Goal: Information Seeking & Learning: Learn about a topic

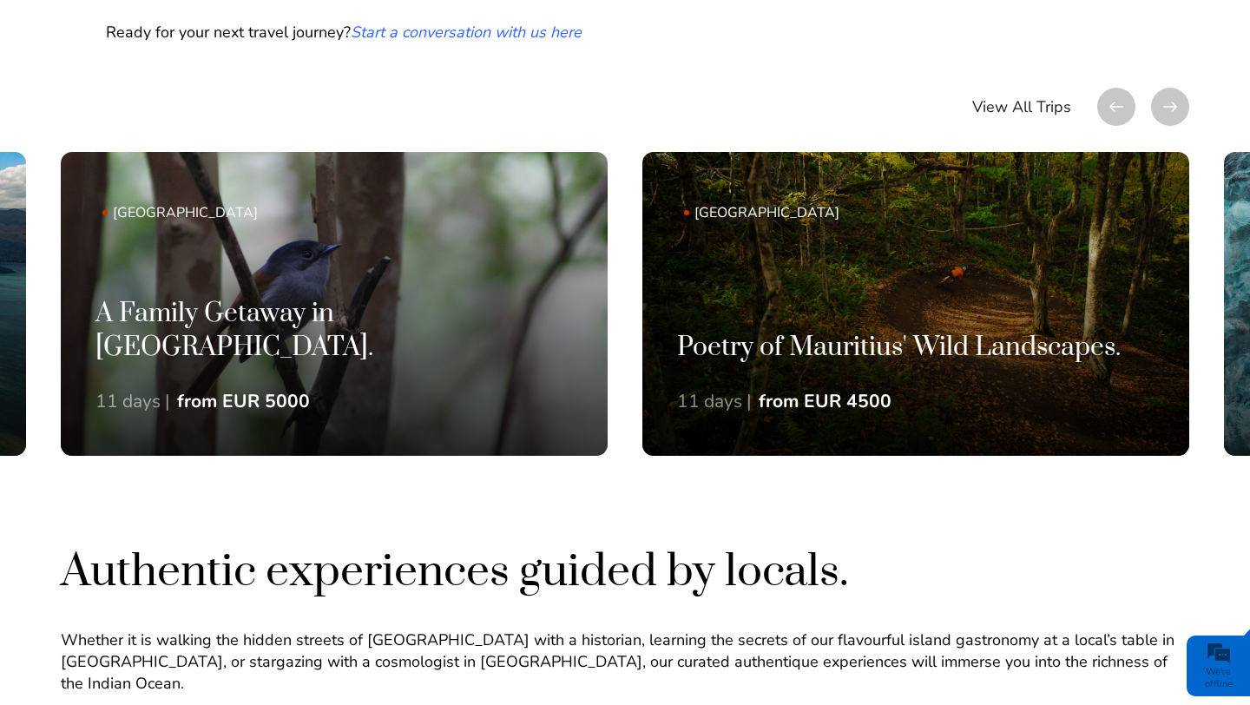
scroll to position [1216, 0]
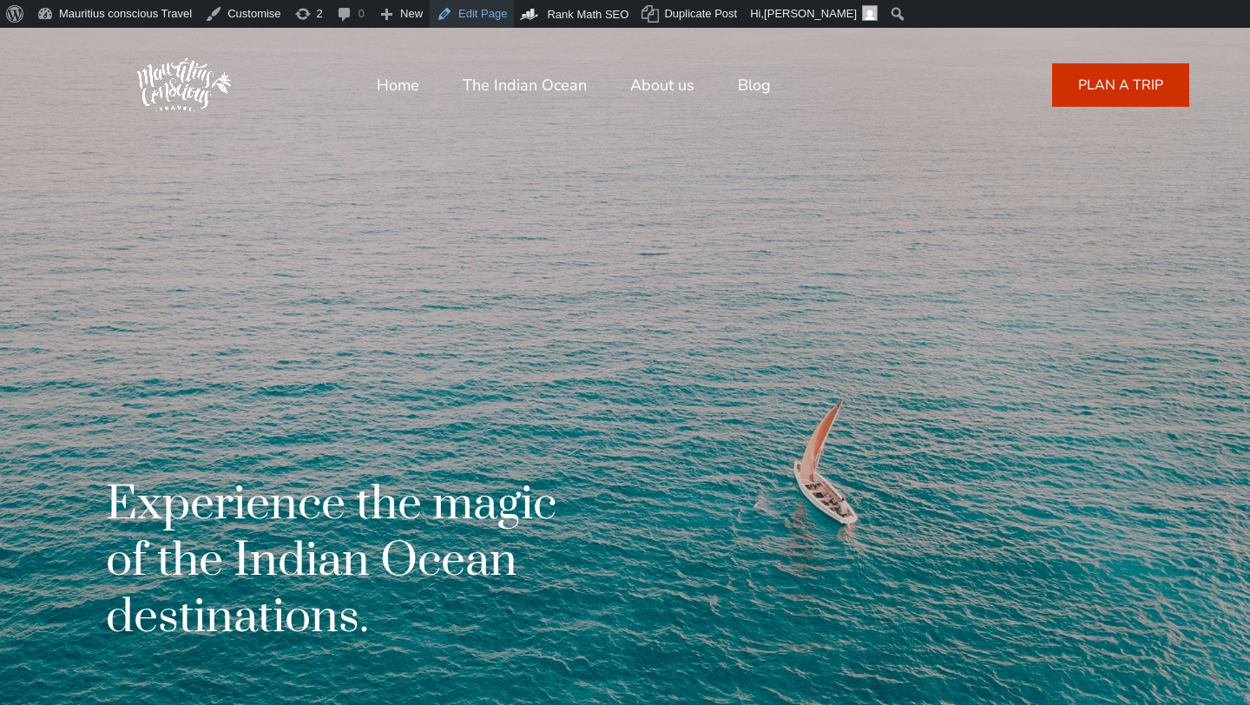
click at [490, 13] on link "Edit Page" at bounding box center [472, 14] width 84 height 28
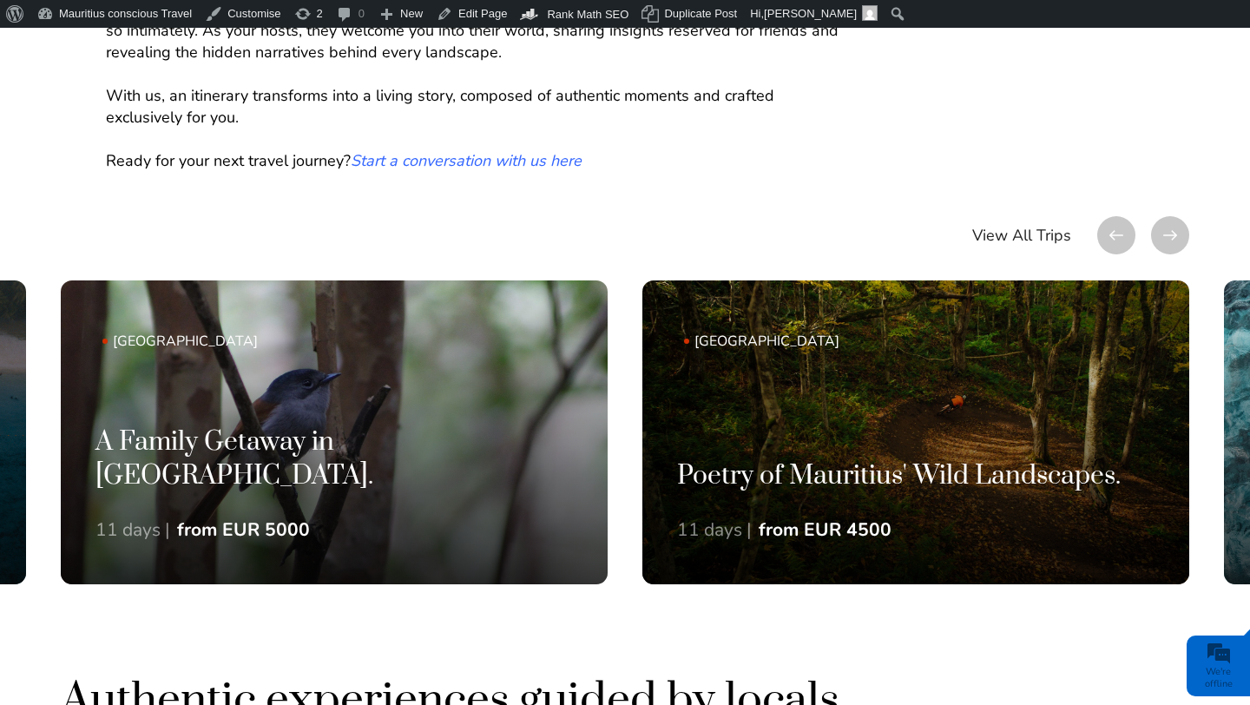
scroll to position [1130, 0]
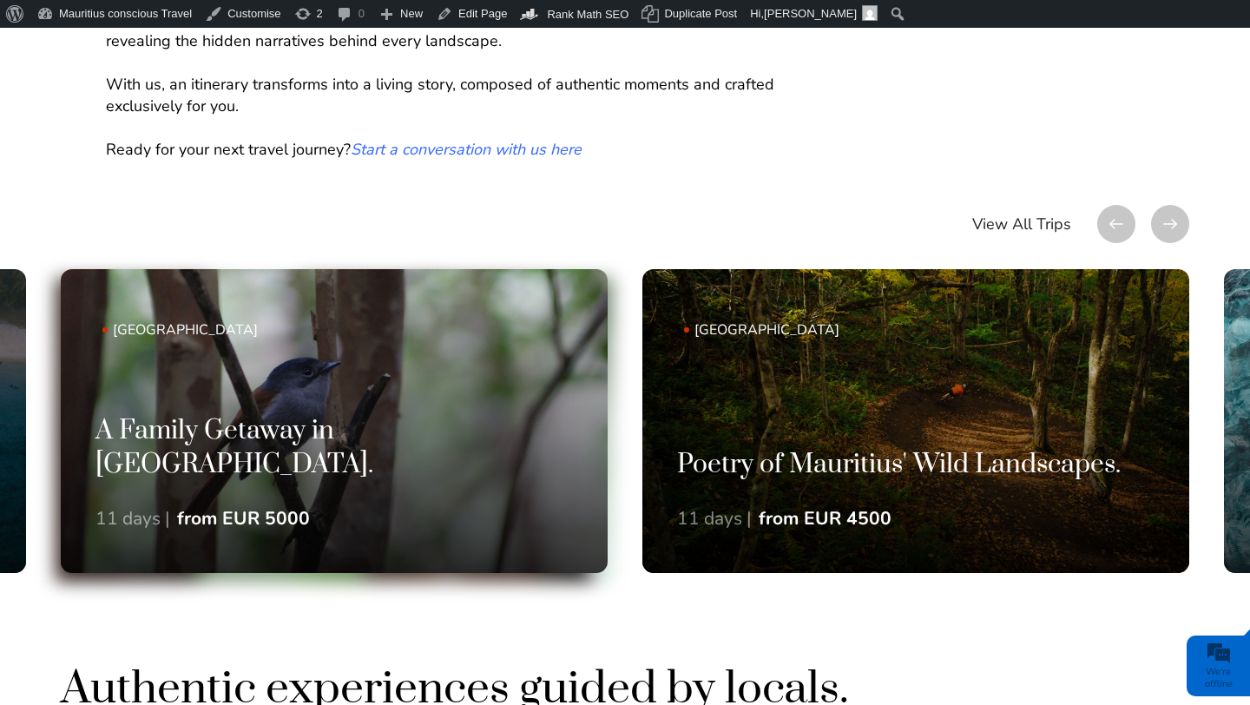
click at [332, 459] on h3 "A Family Getaway in Mauritius." at bounding box center [333, 449] width 477 height 68
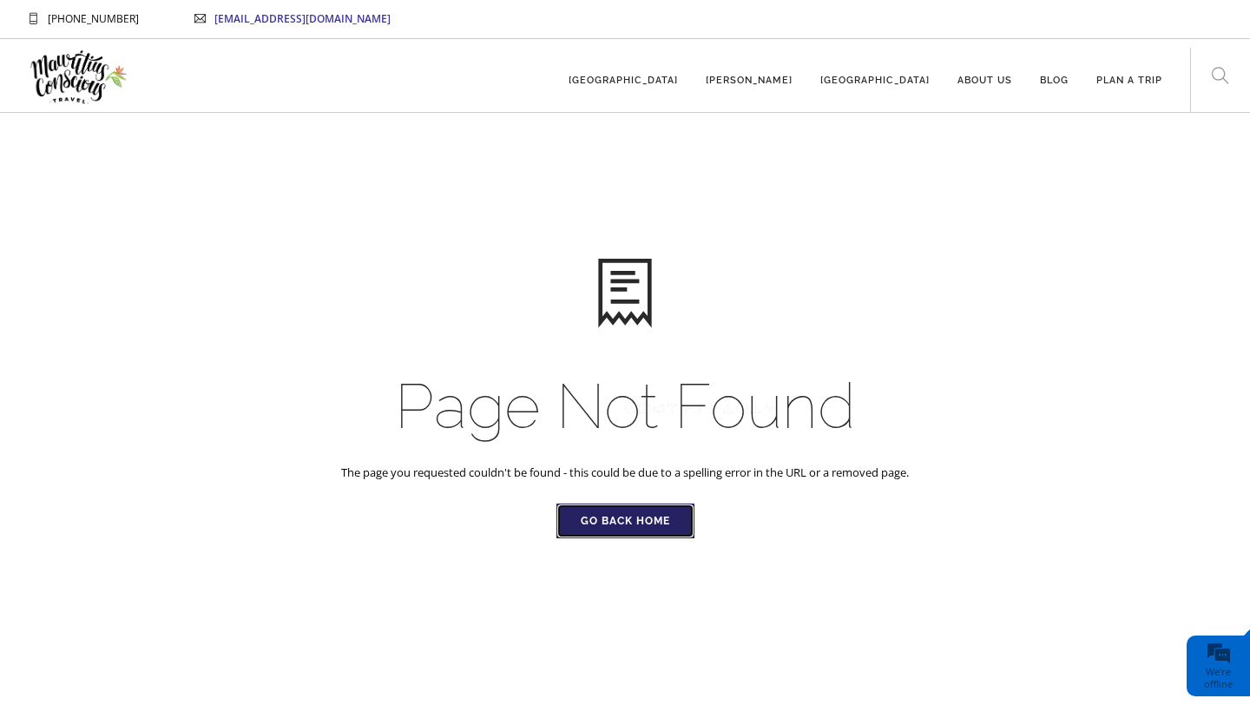
click at [619, 521] on link "Go Back Home" at bounding box center [625, 520] width 138 height 35
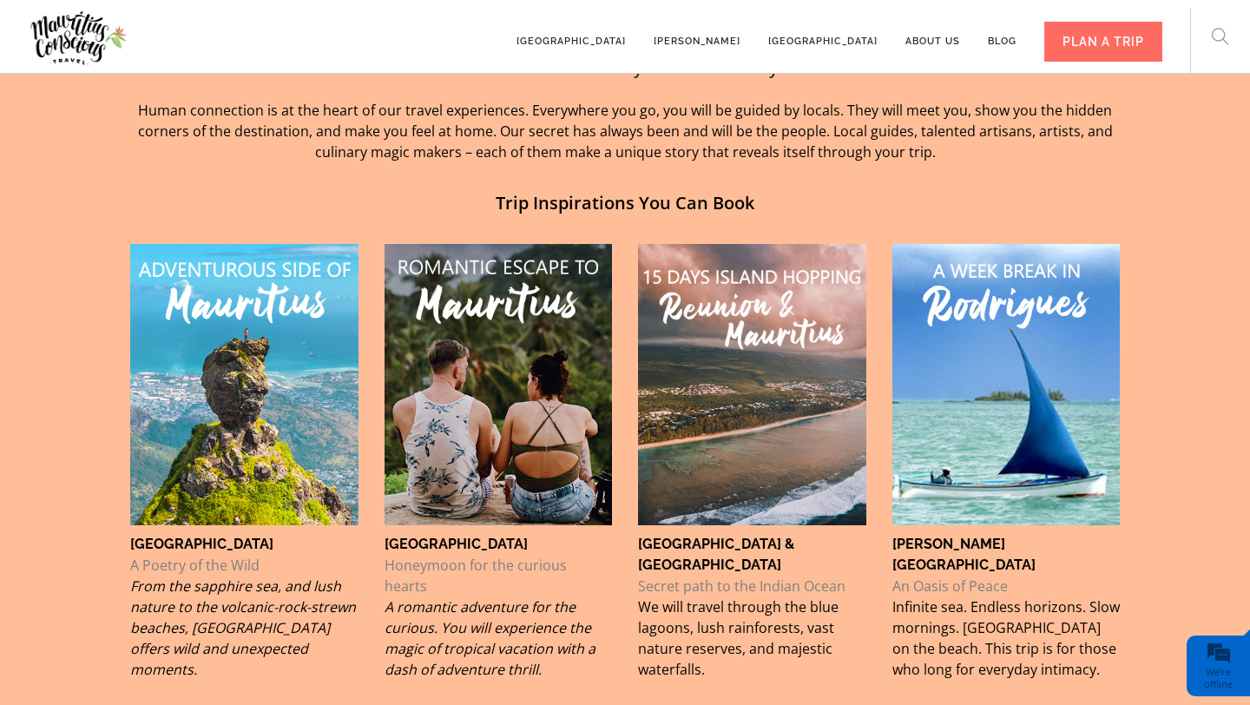
scroll to position [1058, 0]
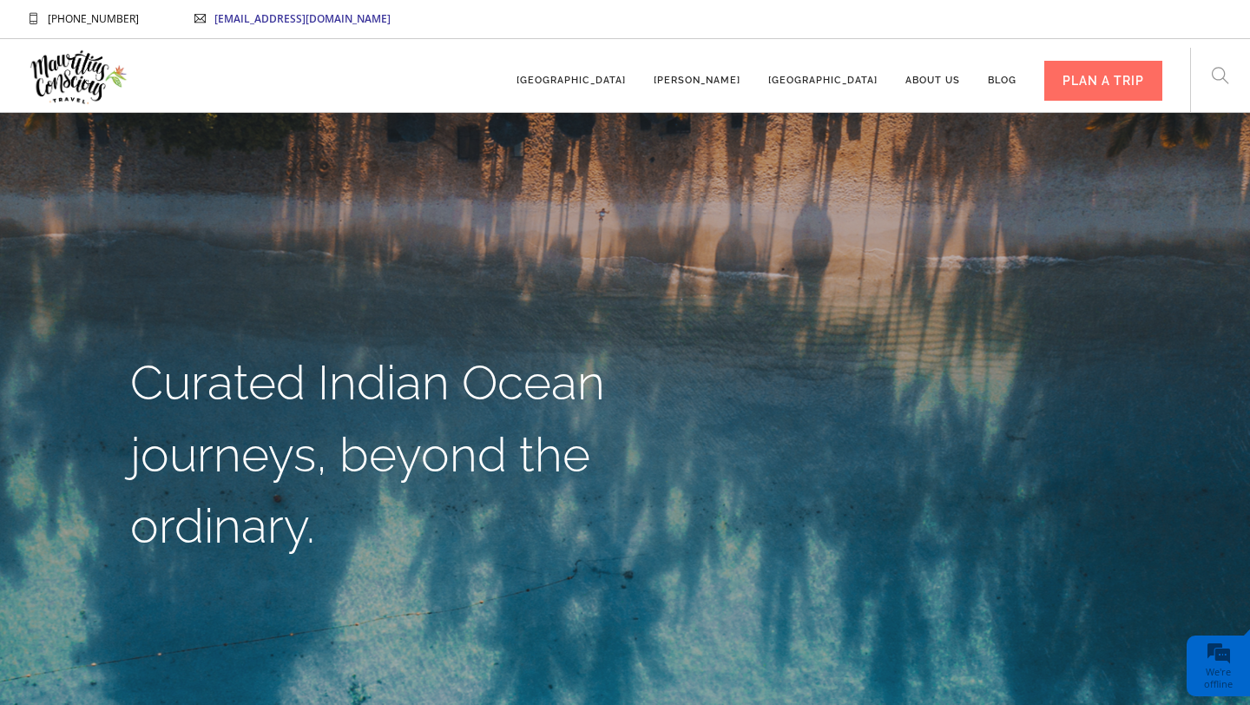
click at [107, 71] on img at bounding box center [79, 76] width 102 height 65
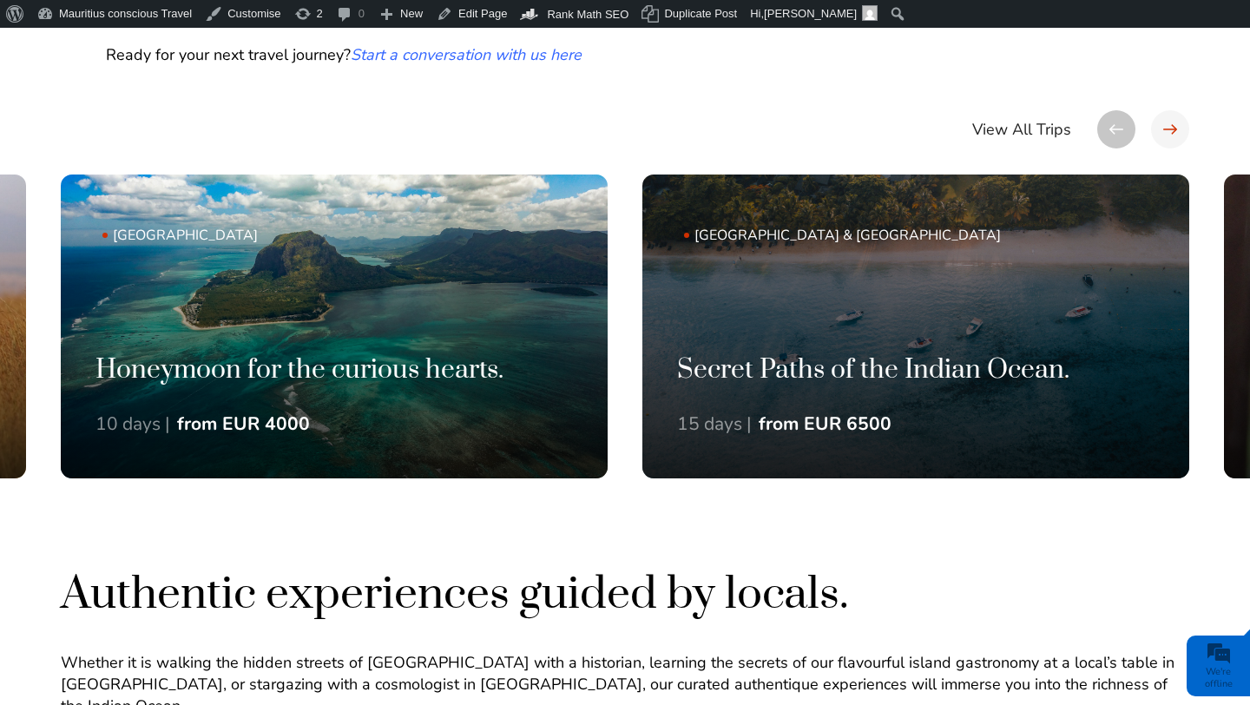
click at [1181, 132] on div at bounding box center [1170, 129] width 38 height 38
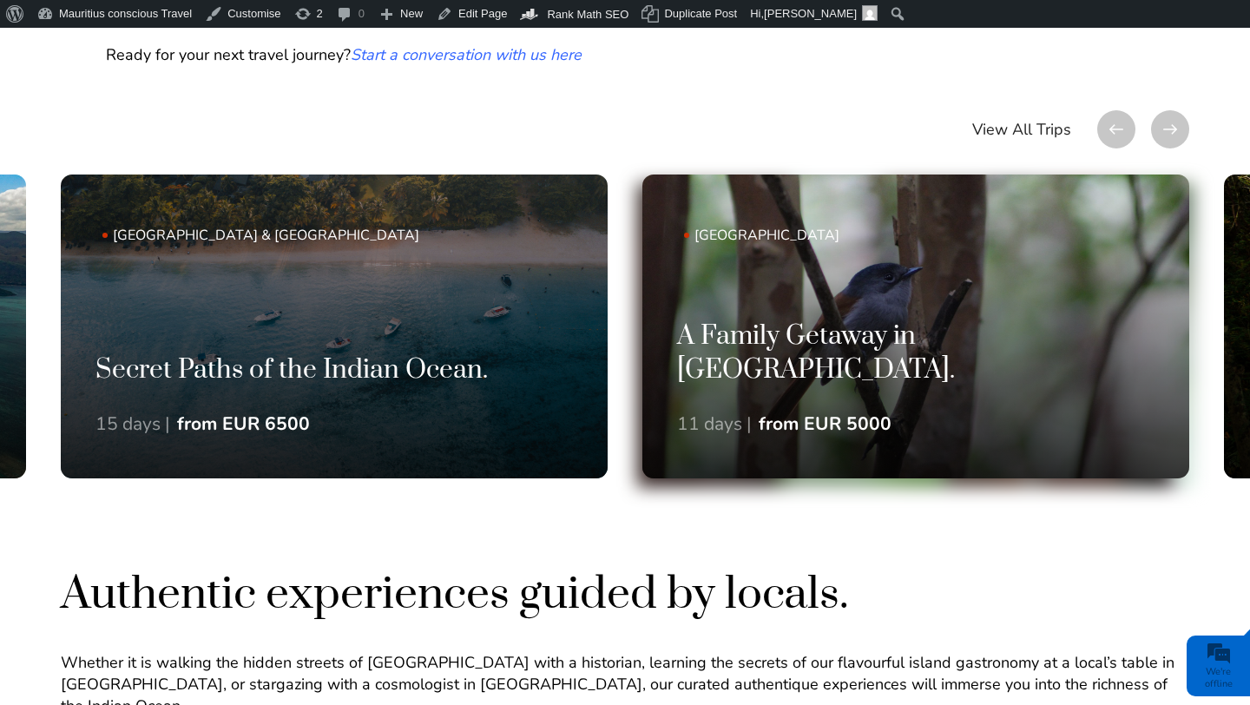
click at [924, 379] on h3 "A Family Getaway in Mauritius." at bounding box center [915, 354] width 477 height 68
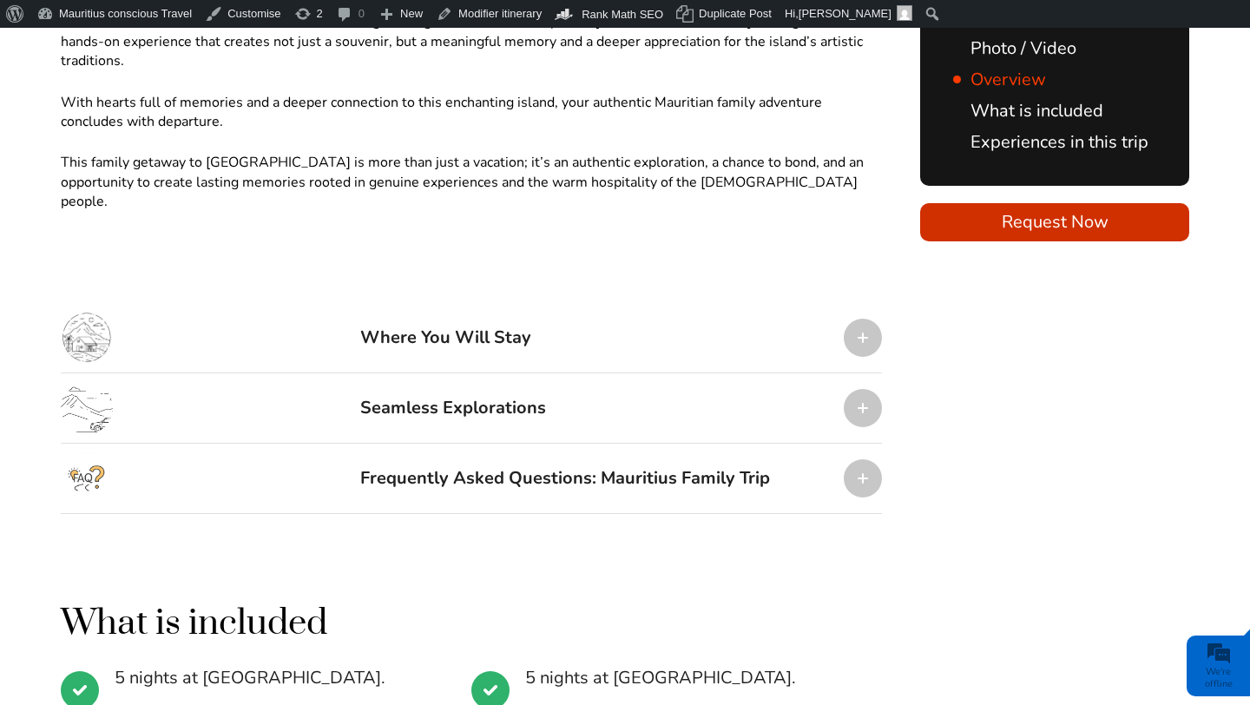
scroll to position [2118, 0]
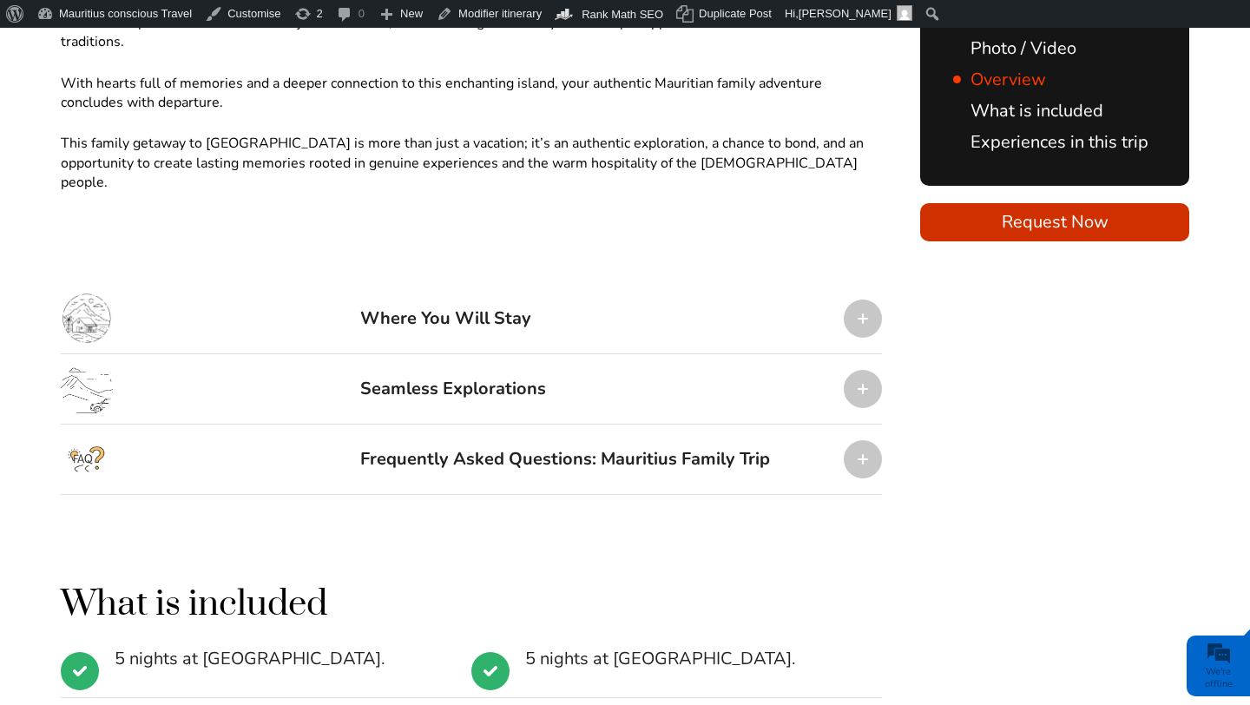
click at [469, 293] on div "Where You Will Stay" at bounding box center [445, 319] width 171 height 52
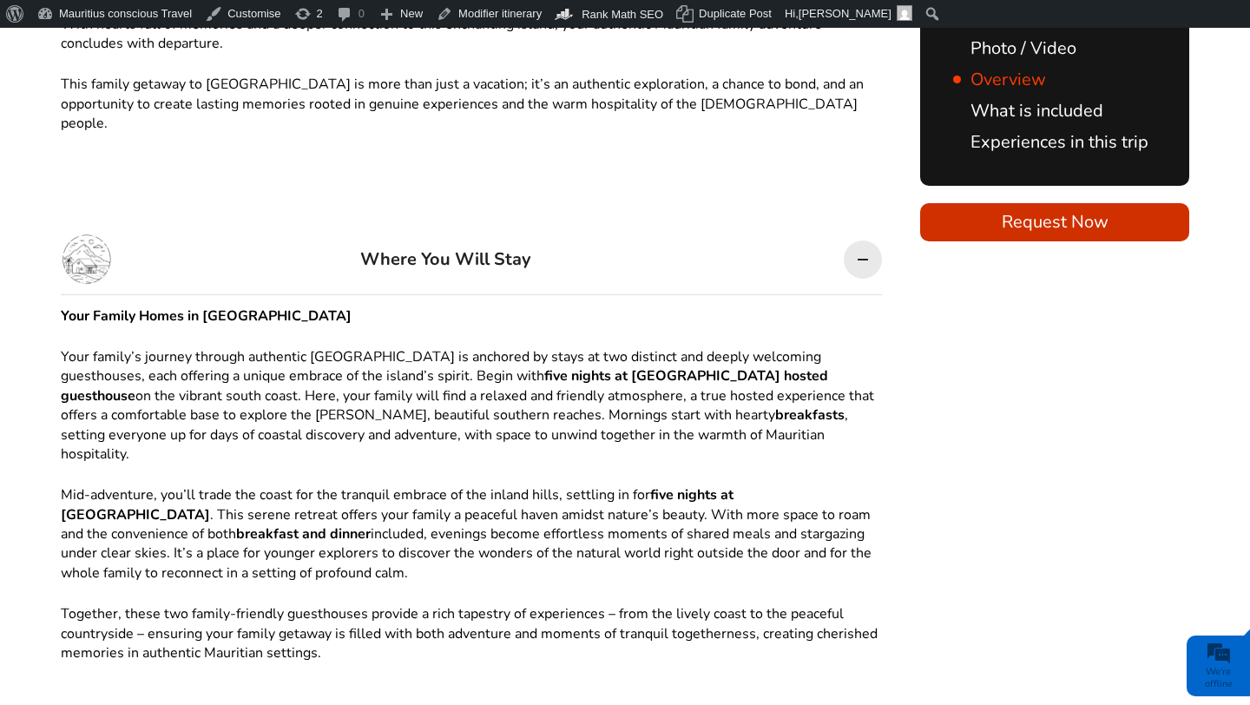
scroll to position [2151, 0]
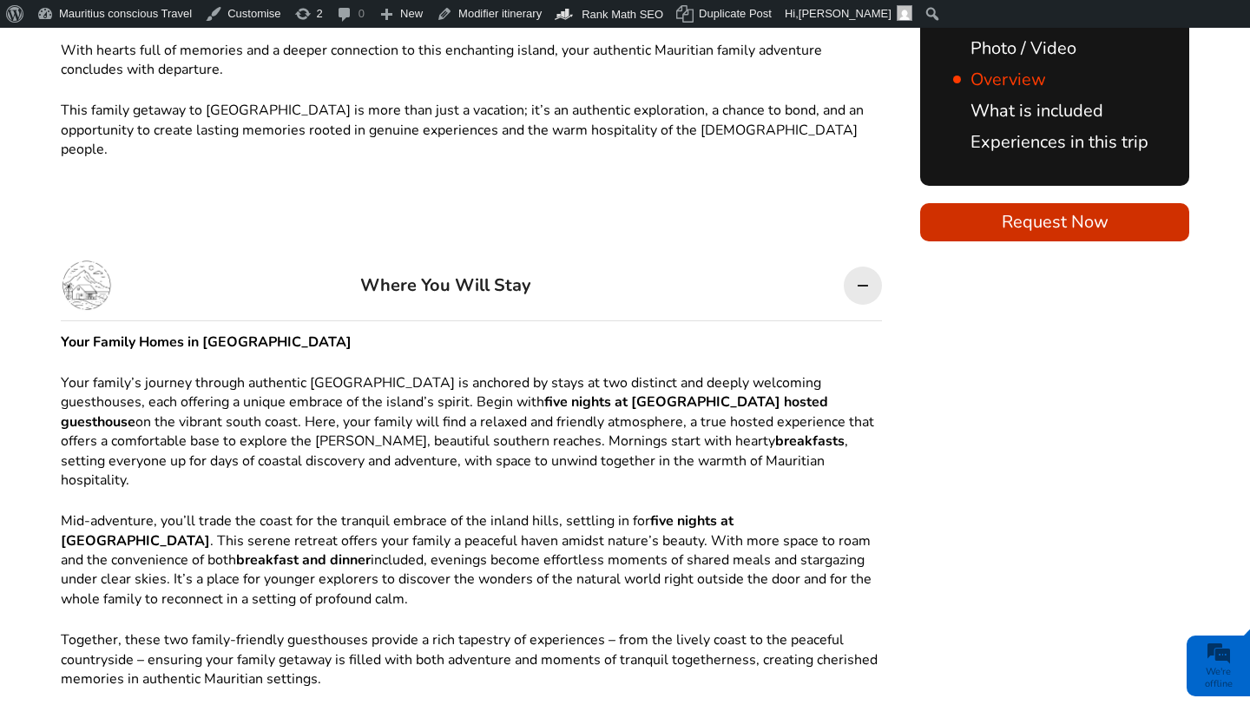
click at [467, 260] on div "Where You Will Stay" at bounding box center [445, 286] width 171 height 52
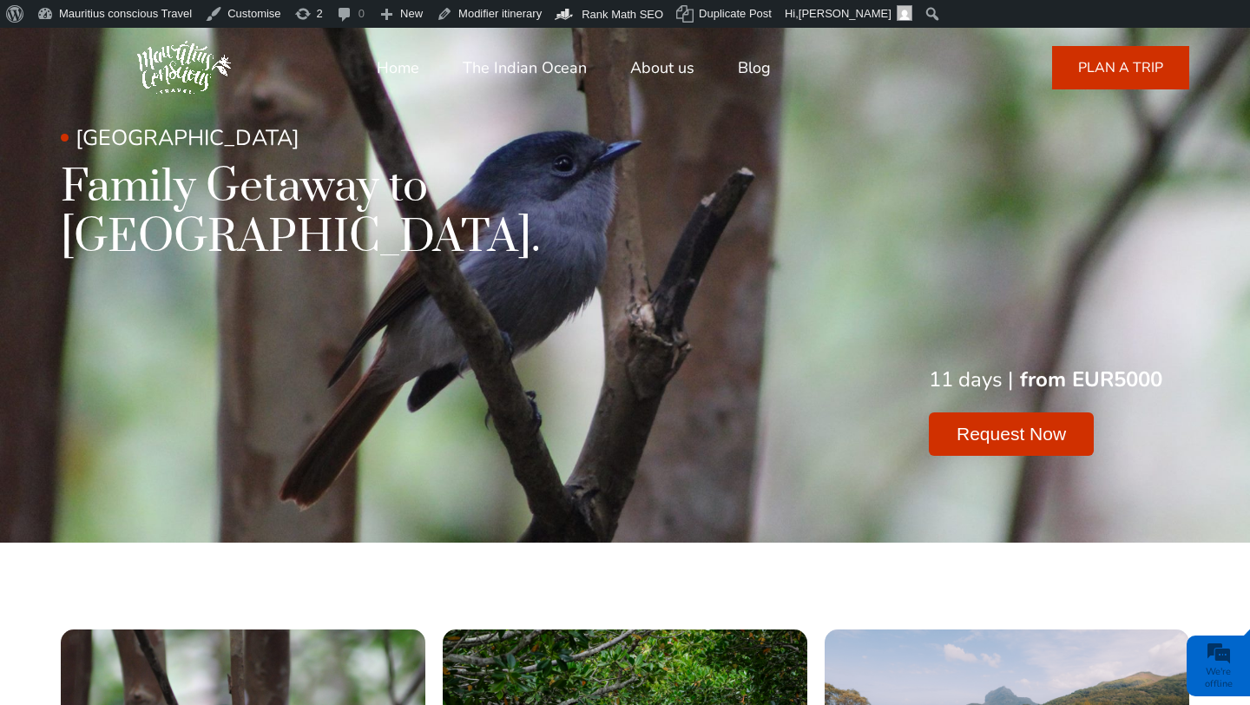
scroll to position [0, 0]
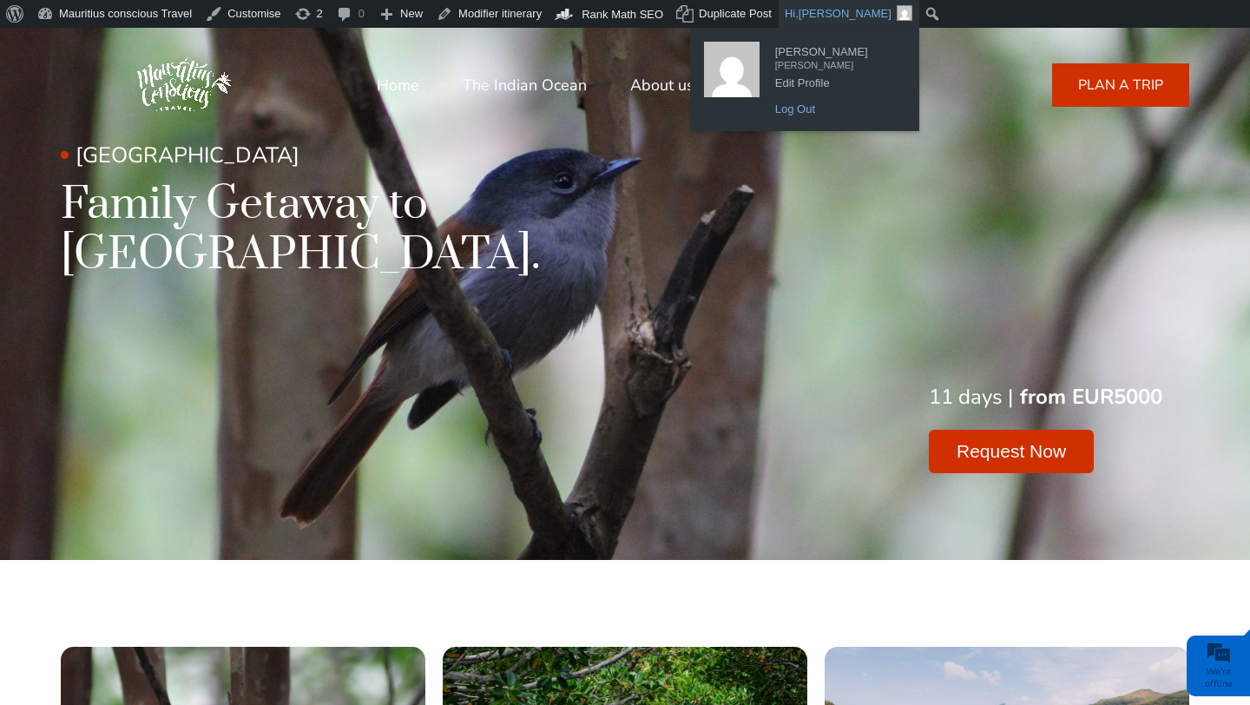
click at [812, 107] on link "Log Out" at bounding box center [835, 109] width 139 height 23
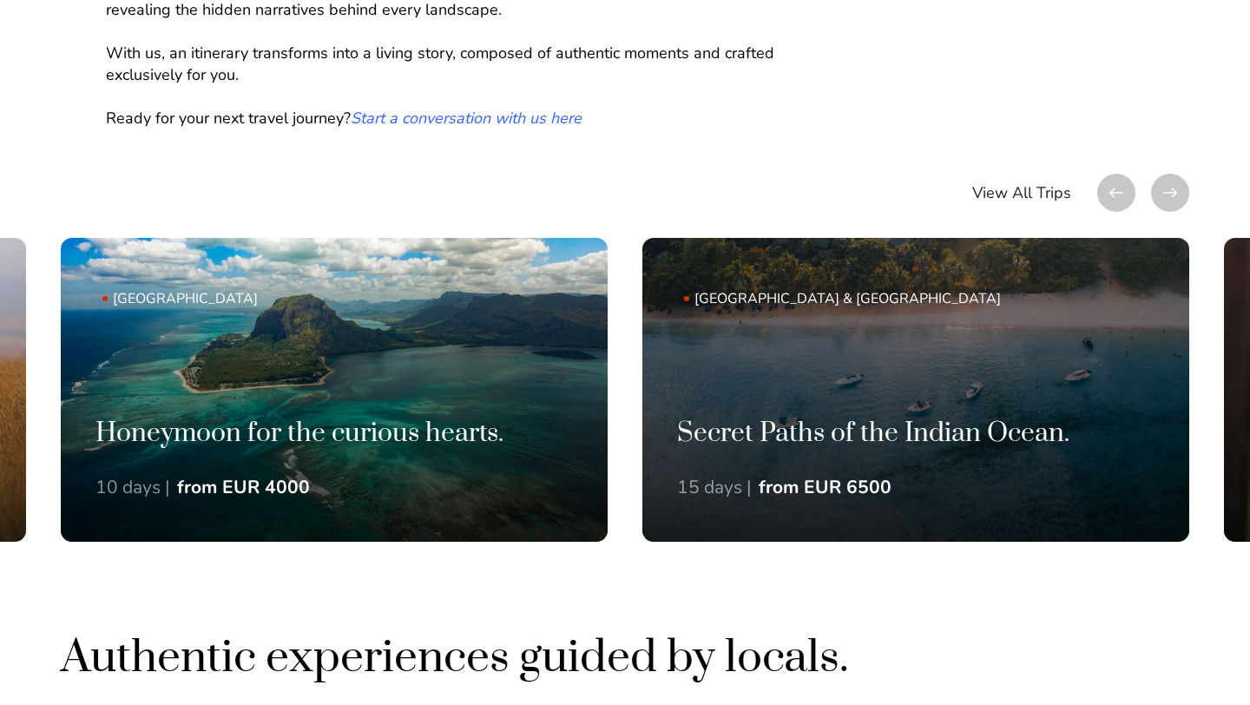
scroll to position [1134, 0]
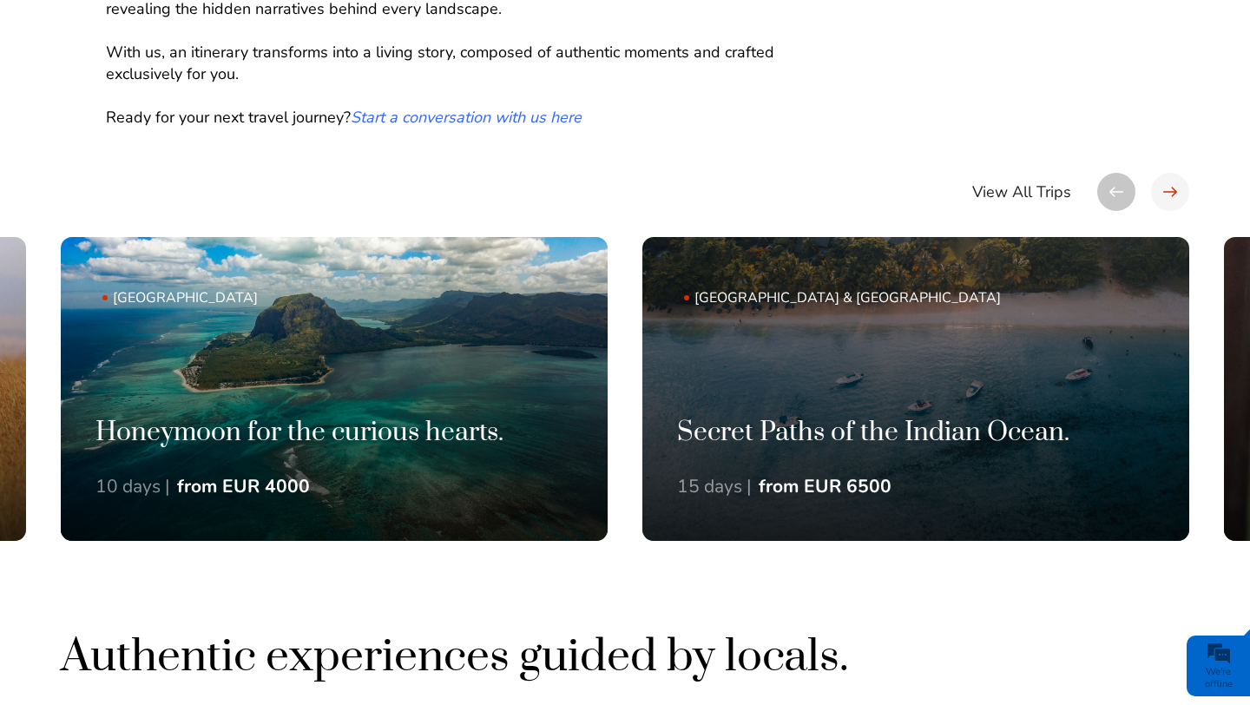
click at [1162, 189] on div at bounding box center [1170, 192] width 38 height 38
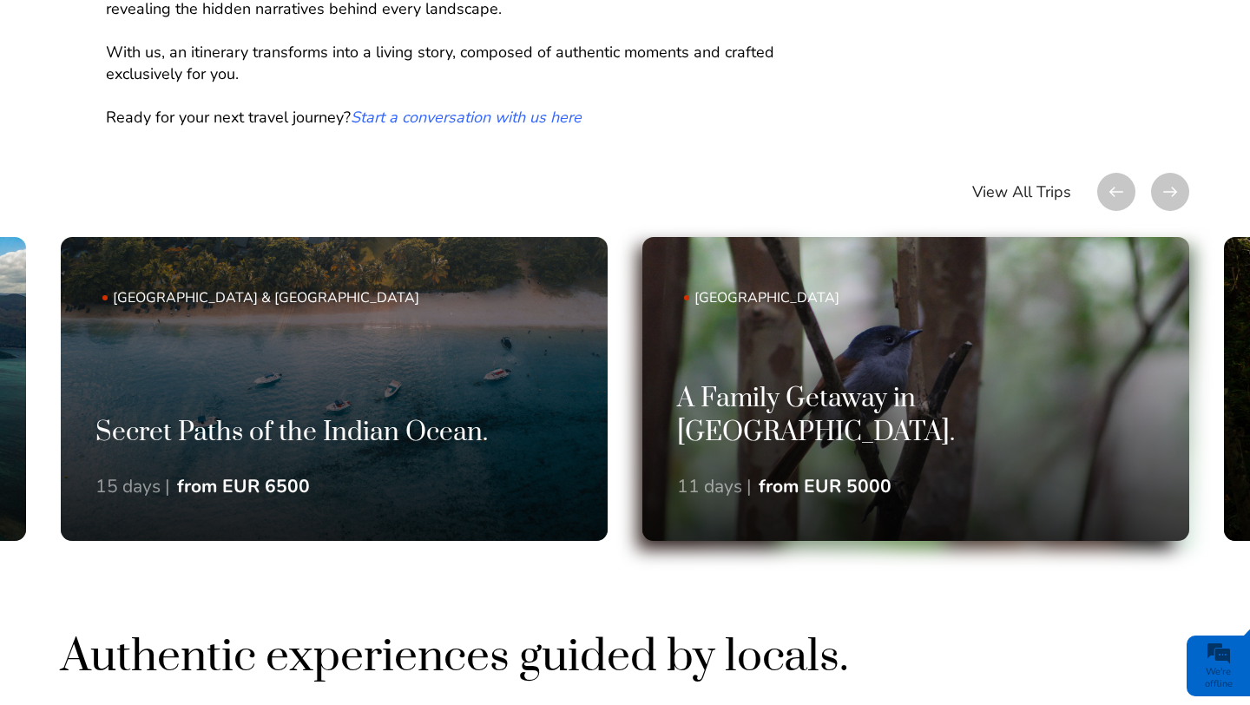
click at [997, 364] on link "Mauritius A Family Getaway in Mauritius. 11 days | from EUR 5000" at bounding box center [915, 389] width 547 height 304
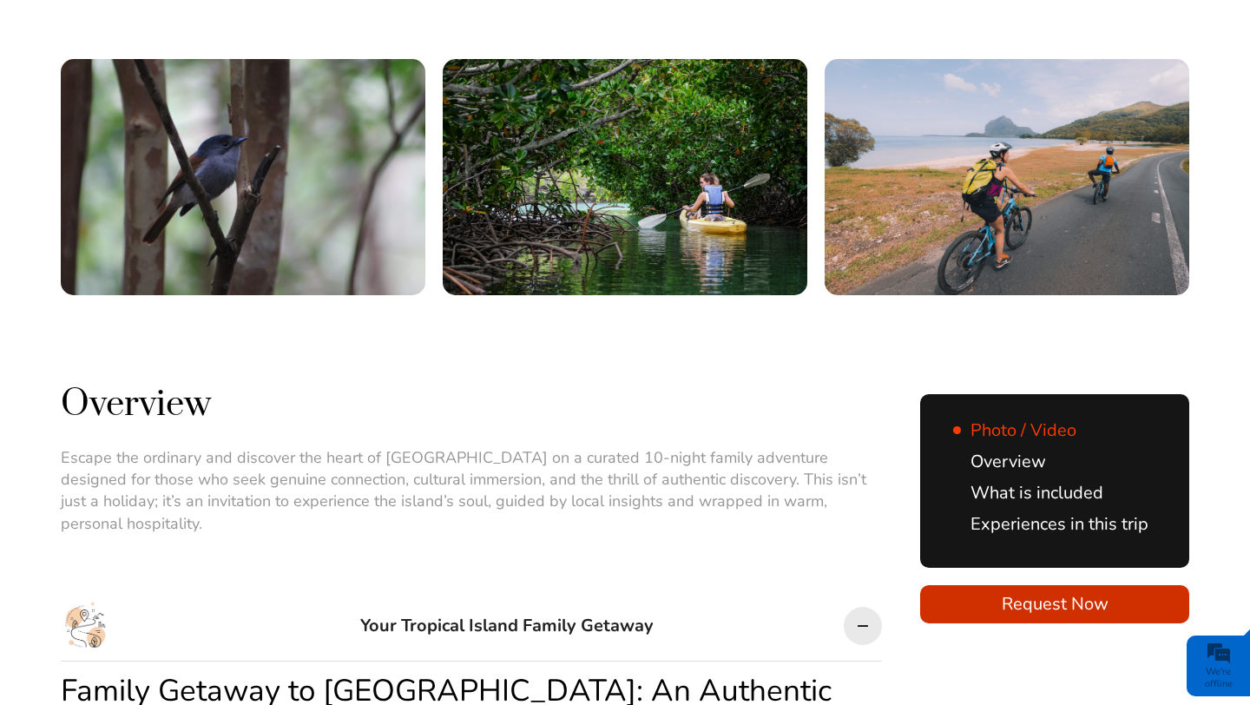
scroll to position [527, 0]
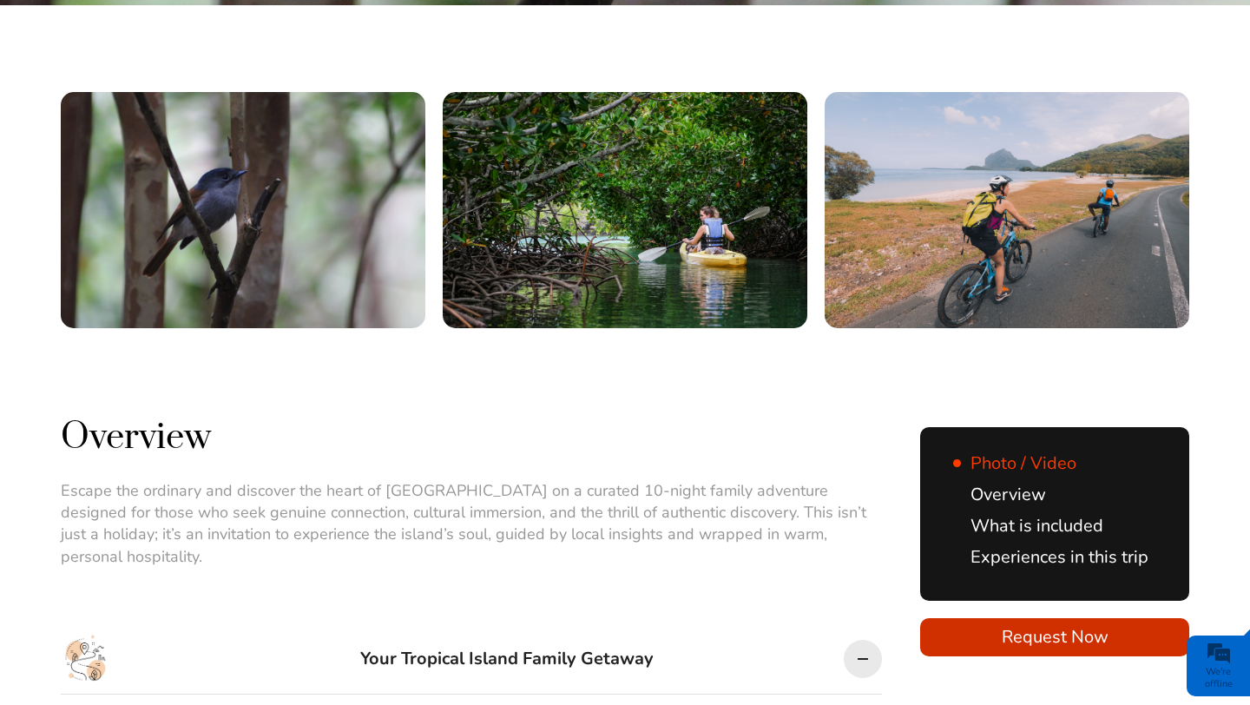
drag, startPoint x: 1164, startPoint y: 194, endPoint x: 895, endPoint y: 325, distance: 299.3
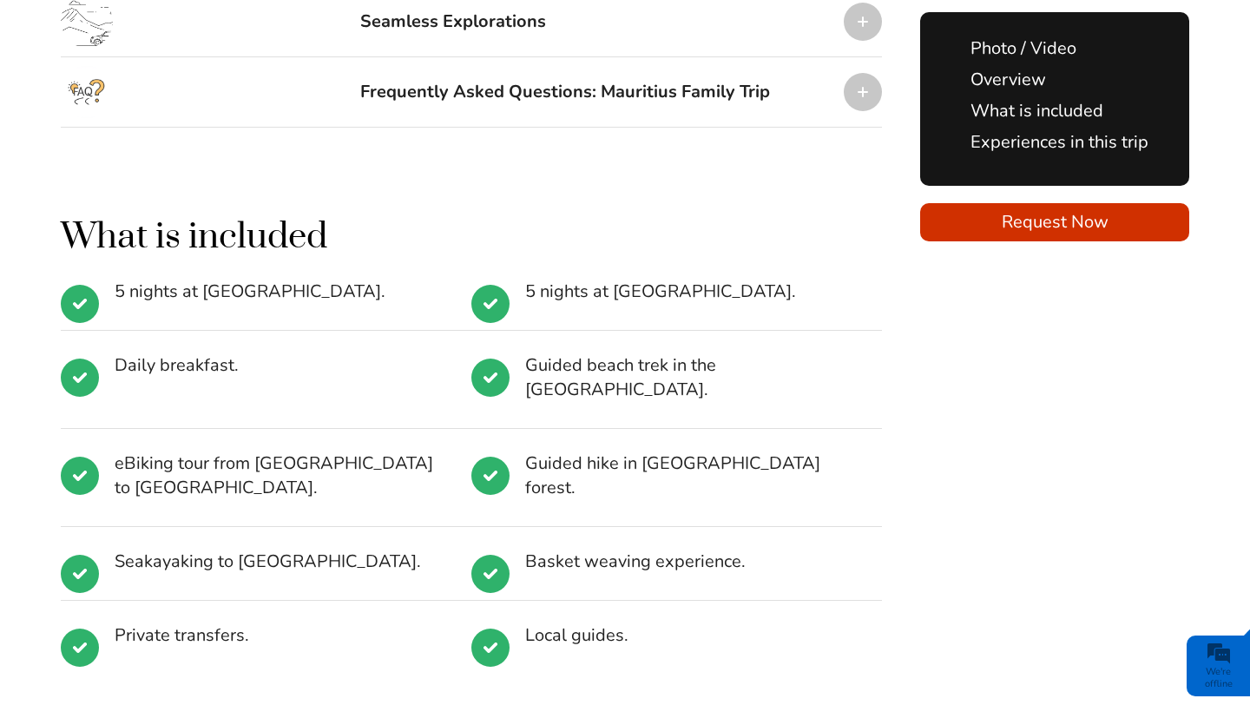
scroll to position [2453, 0]
